Goal: Find contact information: Find contact information

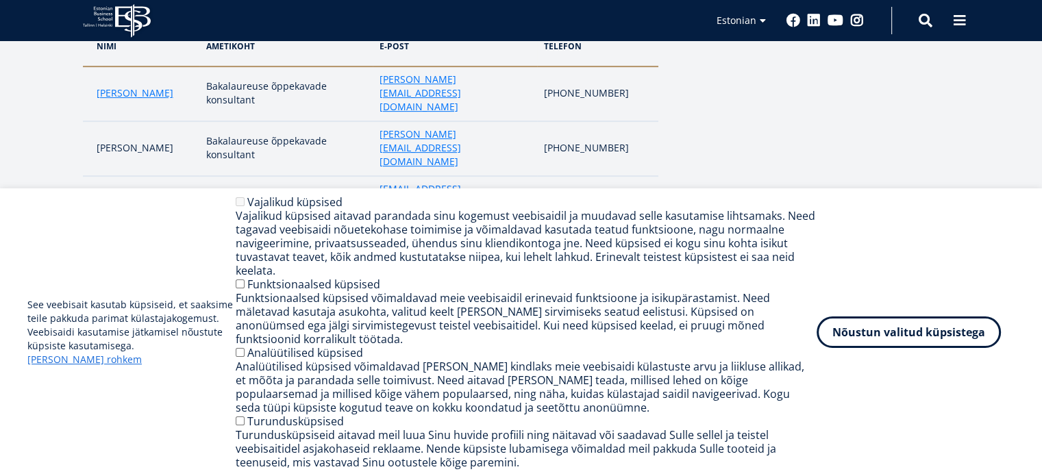
scroll to position [564, 0]
click at [267, 298] on td "Vastuvõtuspetsialist" at bounding box center [285, 332] width 173 height 68
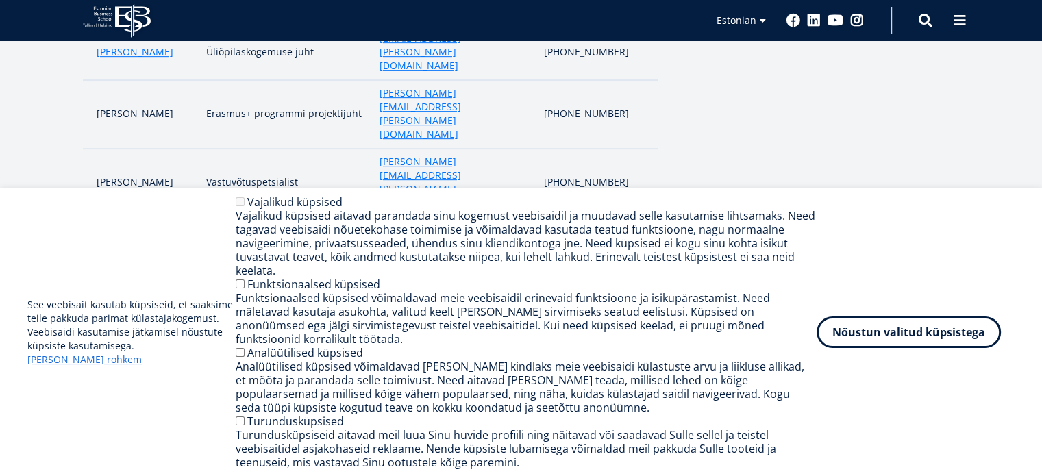
scroll to position [749, 0]
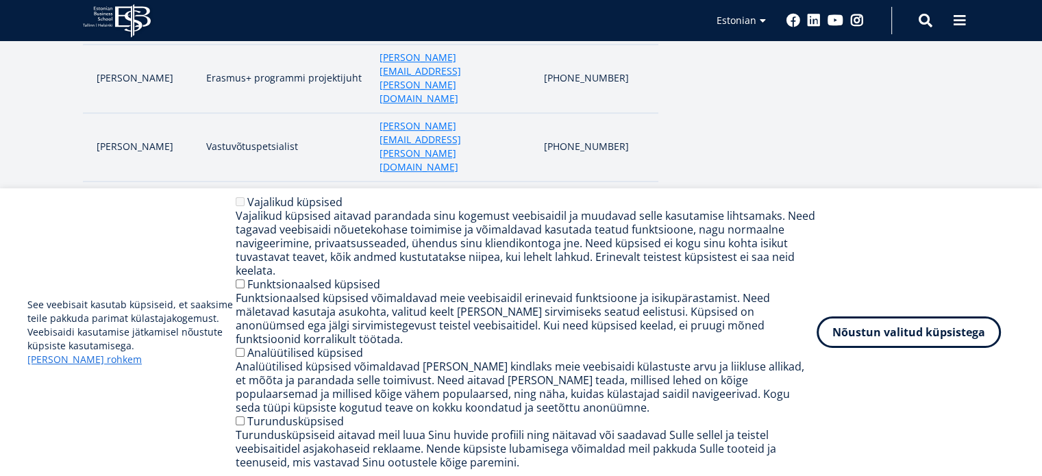
click at [267, 401] on td "Akadeemiliste üksuste assistent" at bounding box center [297, 421] width 162 height 41
drag, startPoint x: 0, startPoint y: 0, endPoint x: 249, endPoint y: 114, distance: 274.0
click at [249, 264] on tbody "[PERSON_NAME] Õppekorralduse peaspetsialist [EMAIL_ADDRESS][DOMAIN_NAME] Kertu …" at bounding box center [370, 353] width 575 height 178
click at [249, 346] on td "Finantsarvestuse projektijuht" at bounding box center [297, 373] width 162 height 55
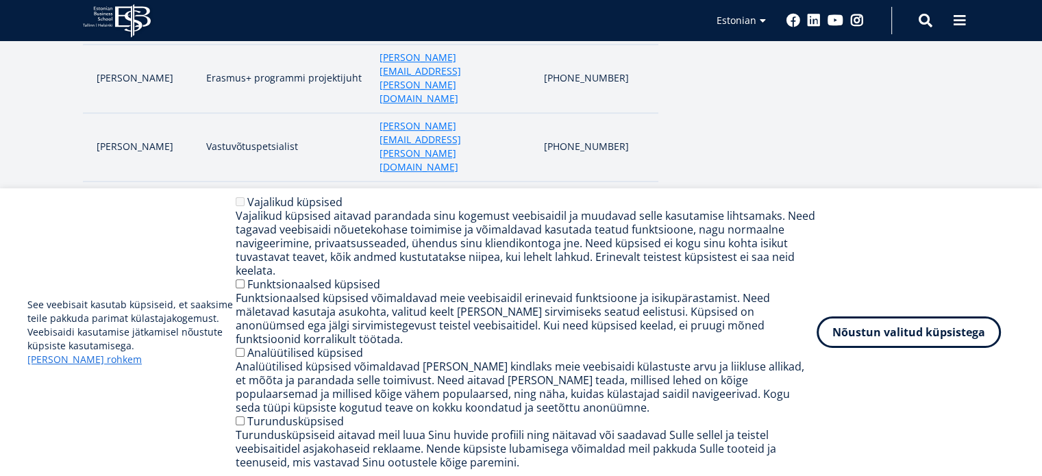
click at [249, 346] on td "Finantsarvestuse projektijuht" at bounding box center [297, 373] width 162 height 55
click at [249, 401] on td "Akadeemiliste üksuste assistent" at bounding box center [297, 421] width 162 height 41
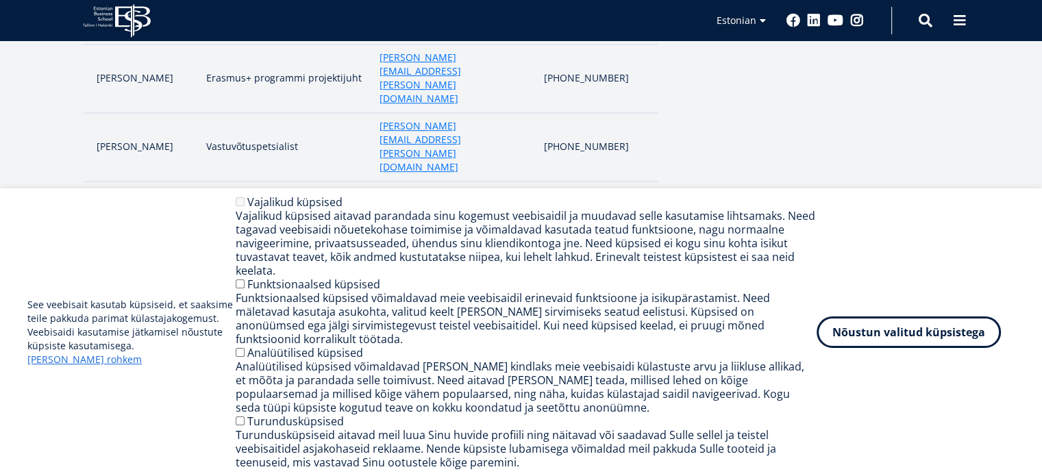
click at [249, 401] on td "Akadeemiliste üksuste assistent" at bounding box center [297, 421] width 162 height 41
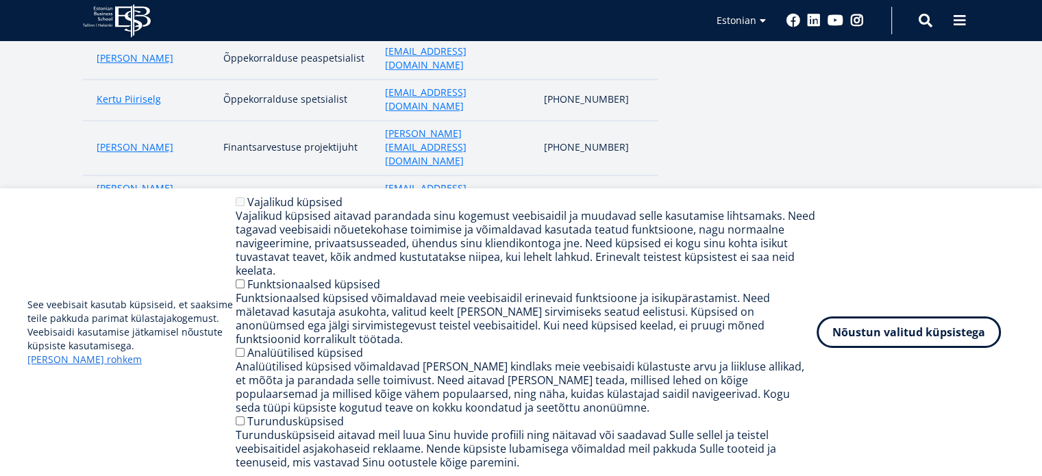
scroll to position [1188, 0]
